Goal: Information Seeking & Learning: Learn about a topic

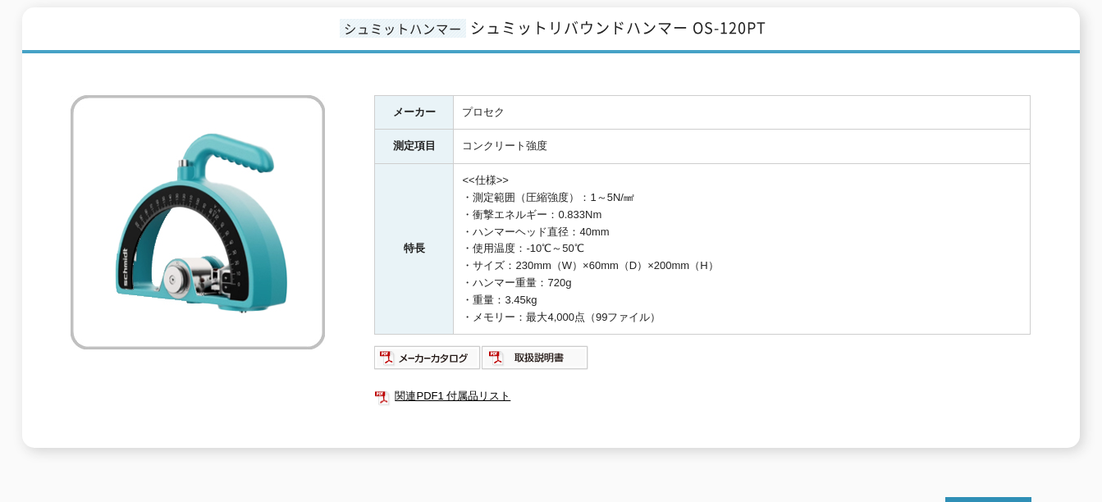
scroll to position [246, 0]
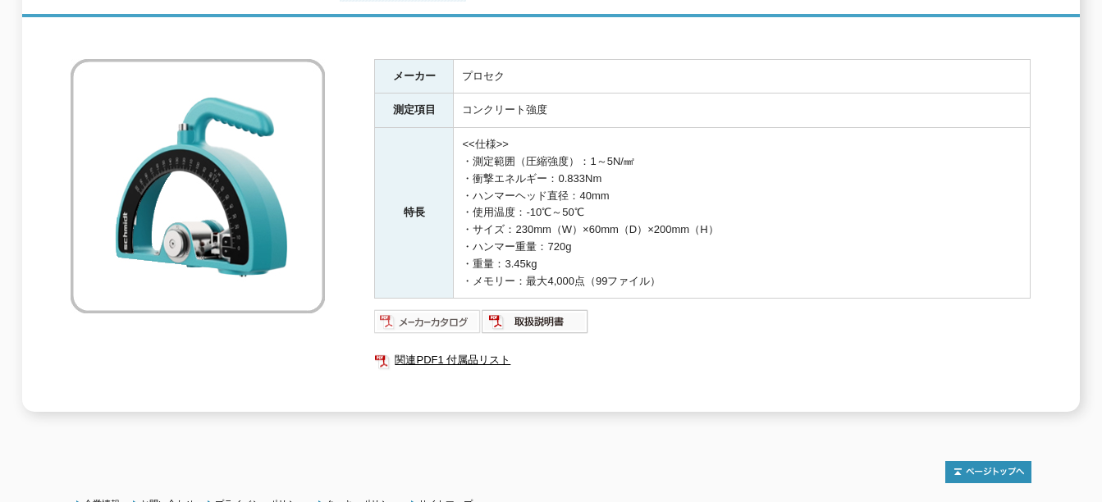
click at [446, 312] on img at bounding box center [428, 322] width 108 height 26
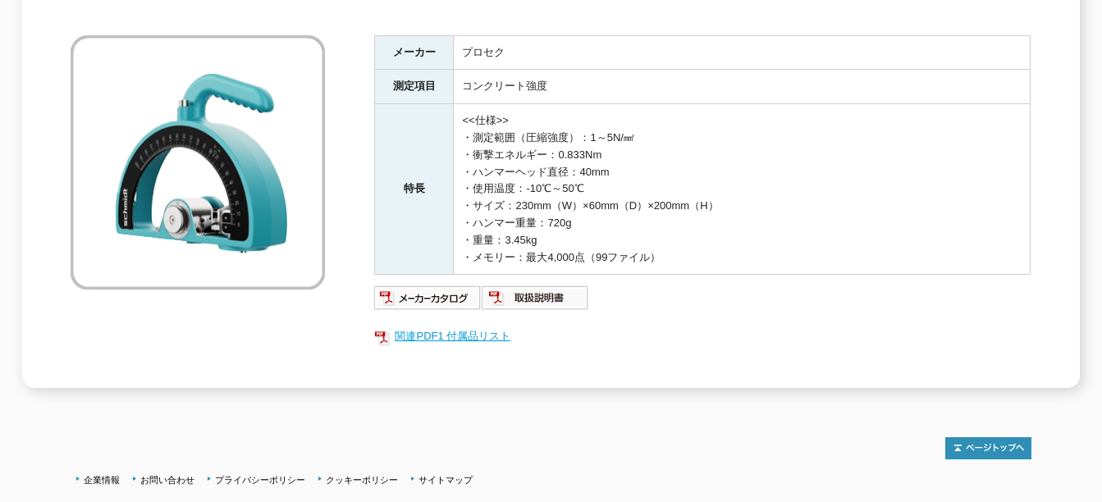
scroll to position [328, 0]
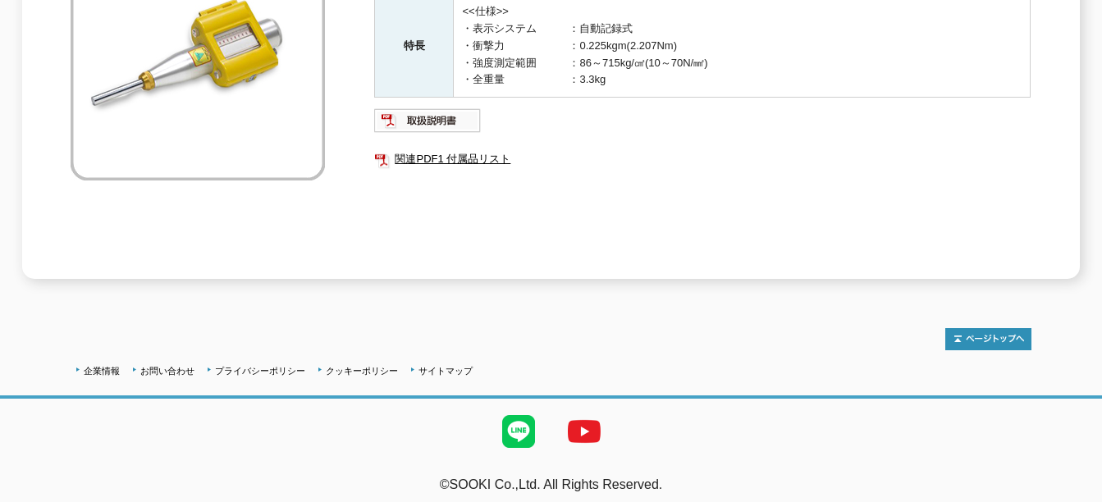
scroll to position [51, 0]
